Goal: Navigation & Orientation: Find specific page/section

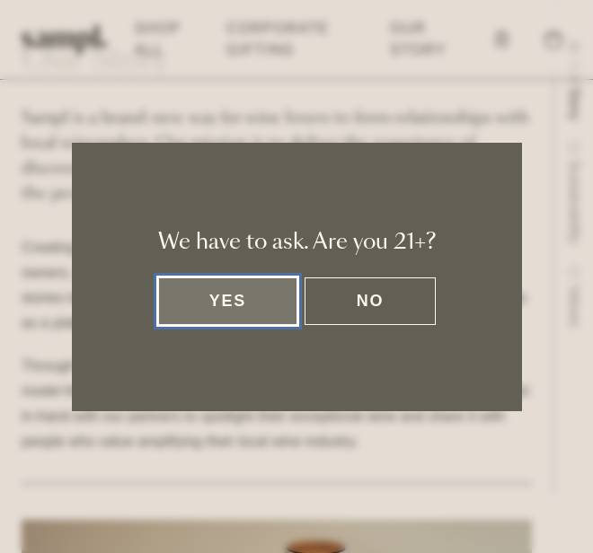
click at [213, 302] on button "Yes" at bounding box center [228, 302] width 140 height 48
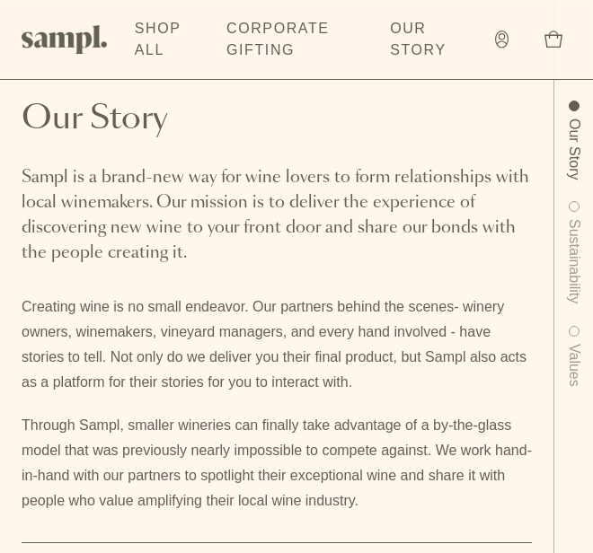
scroll to position [59, 0]
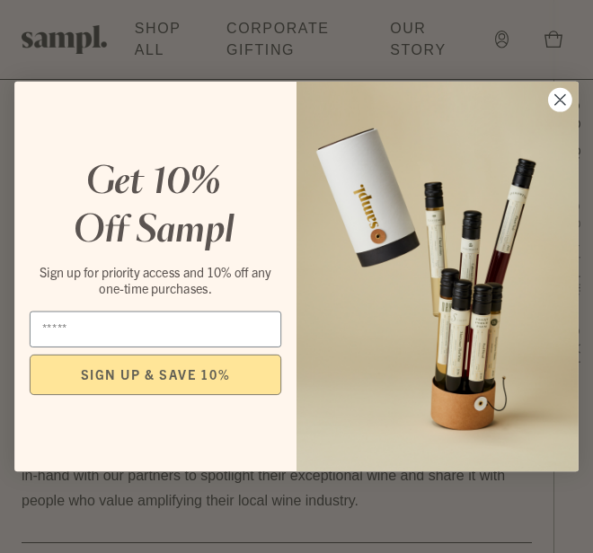
click at [558, 99] on icon "Close dialog" at bounding box center [560, 100] width 10 height 10
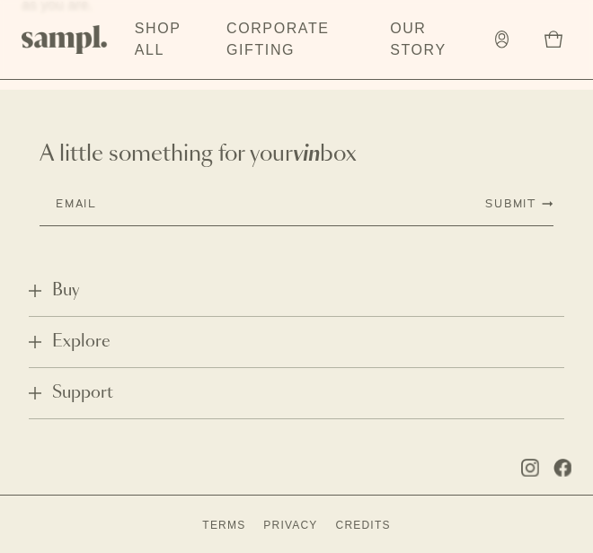
scroll to position [1720, 0]
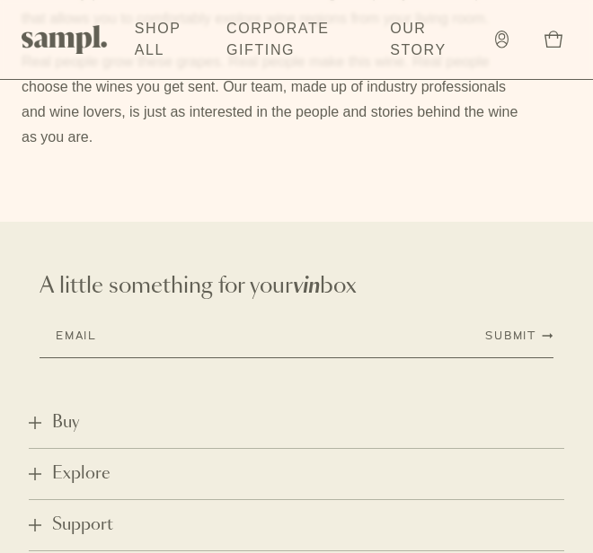
click at [35, 429] on icon at bounding box center [35, 423] width 0 height 13
click at [40, 476] on link "Shop" at bounding box center [49, 474] width 40 height 19
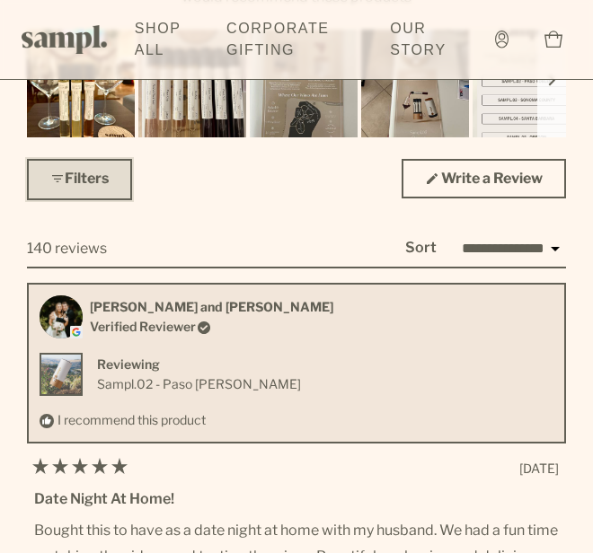
scroll to position [3628, 0]
